Goal: Transaction & Acquisition: Purchase product/service

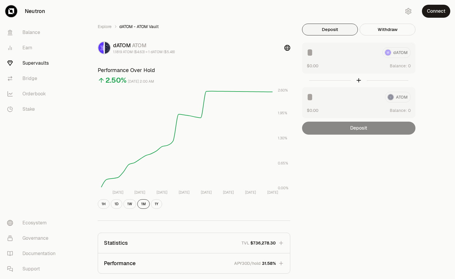
click at [424, 17] on div "Connect" at bounding box center [426, 11] width 57 height 22
click at [432, 12] on button "Connect" at bounding box center [436, 11] width 28 height 13
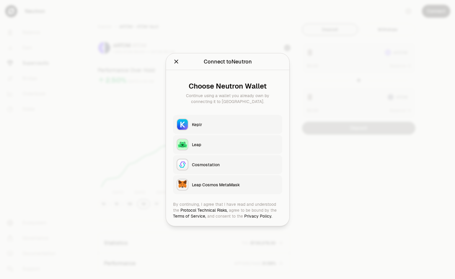
click at [216, 120] on button "Keplr" at bounding box center [227, 124] width 109 height 19
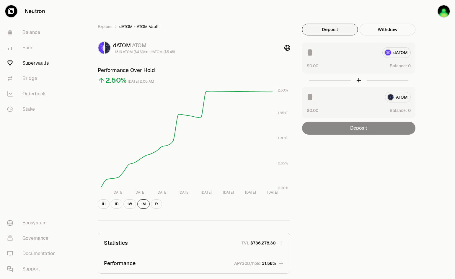
click at [332, 99] on input at bounding box center [342, 97] width 73 height 11
type input "*"
drag, startPoint x: 179, startPoint y: 54, endPoint x: 145, endPoint y: 53, distance: 34.2
click at [145, 53] on div "dATOM ATOM 1.1819 ATOM ($4.63) = 1 dATOM ($5.48)" at bounding box center [194, 47] width 192 height 13
click at [172, 56] on div "Explore dATOM - ATOM Vault dATOM ATOM 1.1819 ATOM ($4.63) = 1 dATOM ($5.48) Per…" at bounding box center [194, 191] width 206 height 335
